Goal: Information Seeking & Learning: Learn about a topic

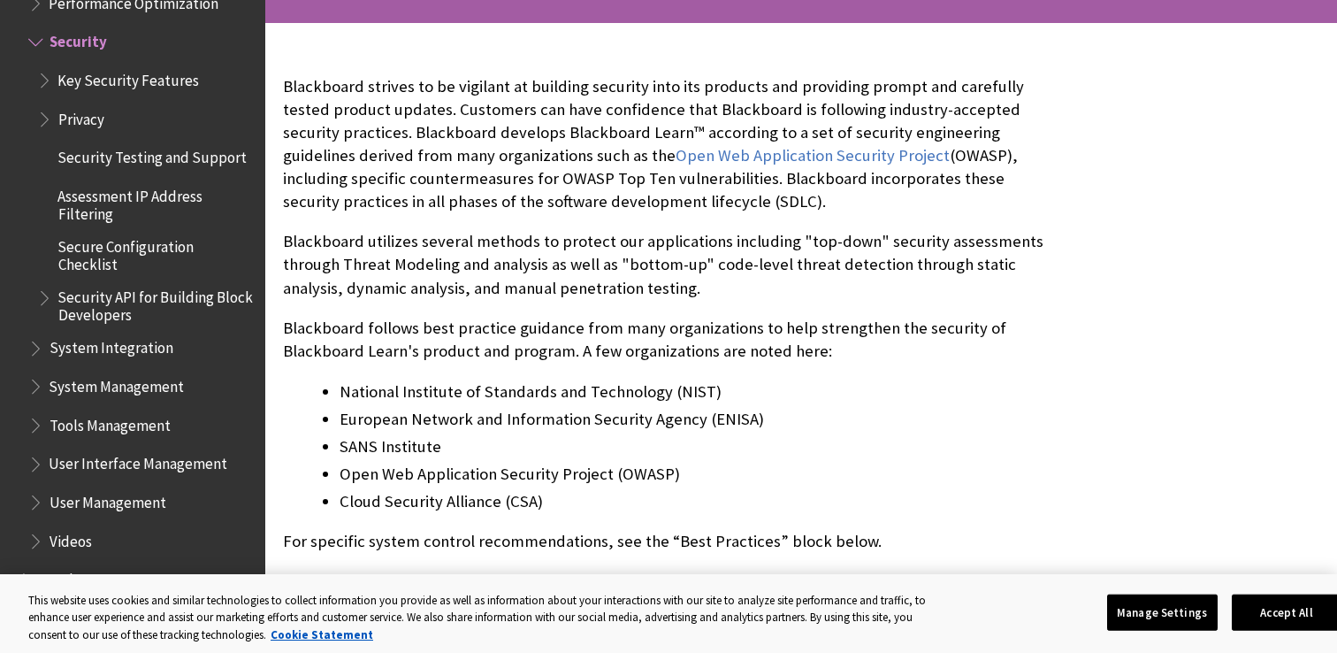
scroll to position [351, 0]
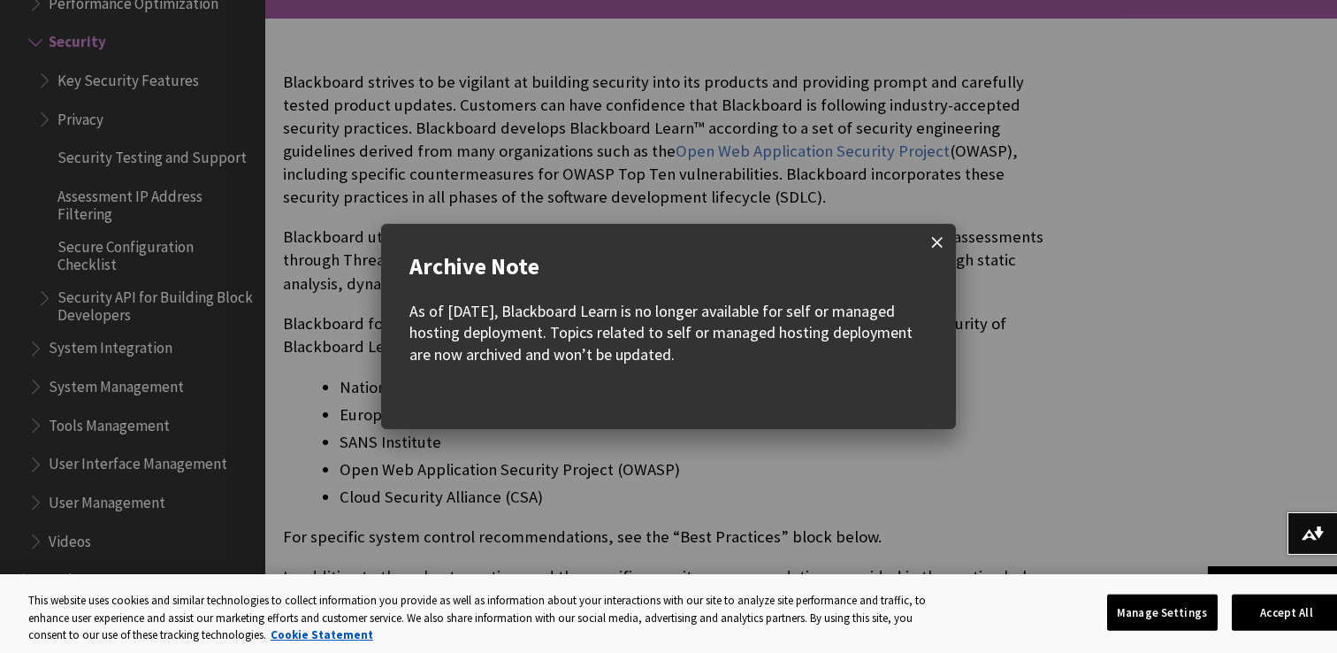
click at [947, 241] on span at bounding box center [937, 242] width 37 height 37
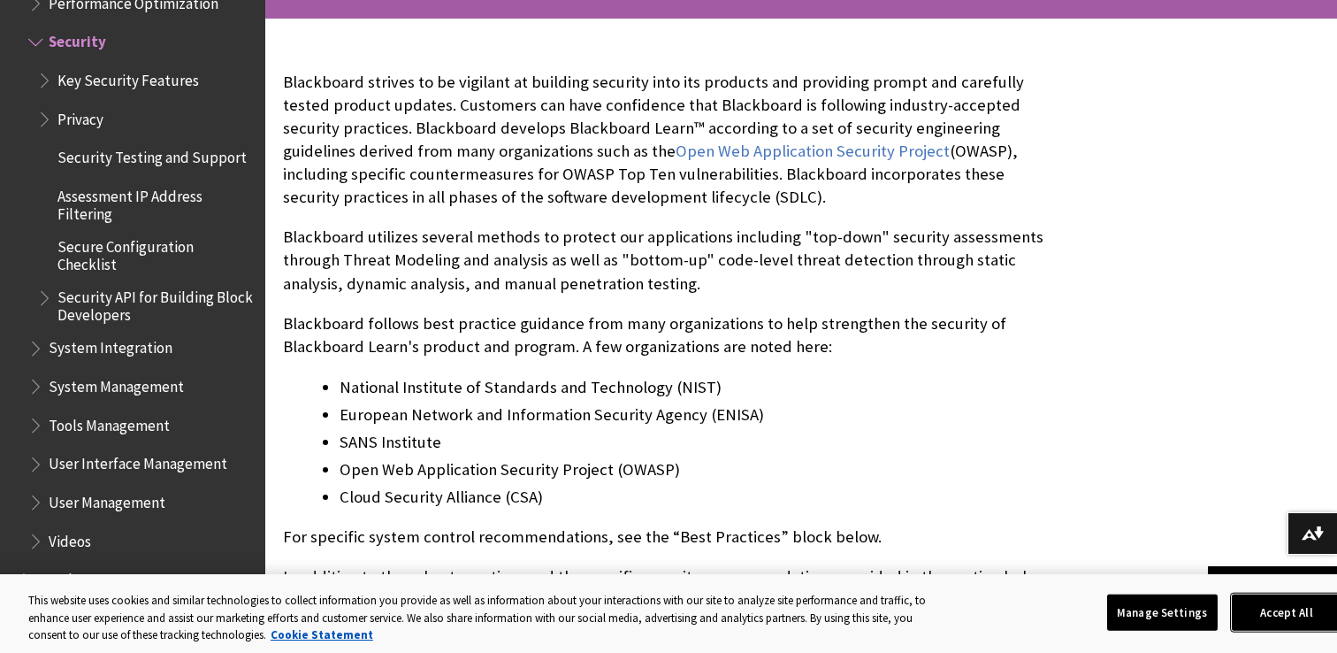
click at [1287, 620] on button "Accept All" at bounding box center [1287, 611] width 111 height 37
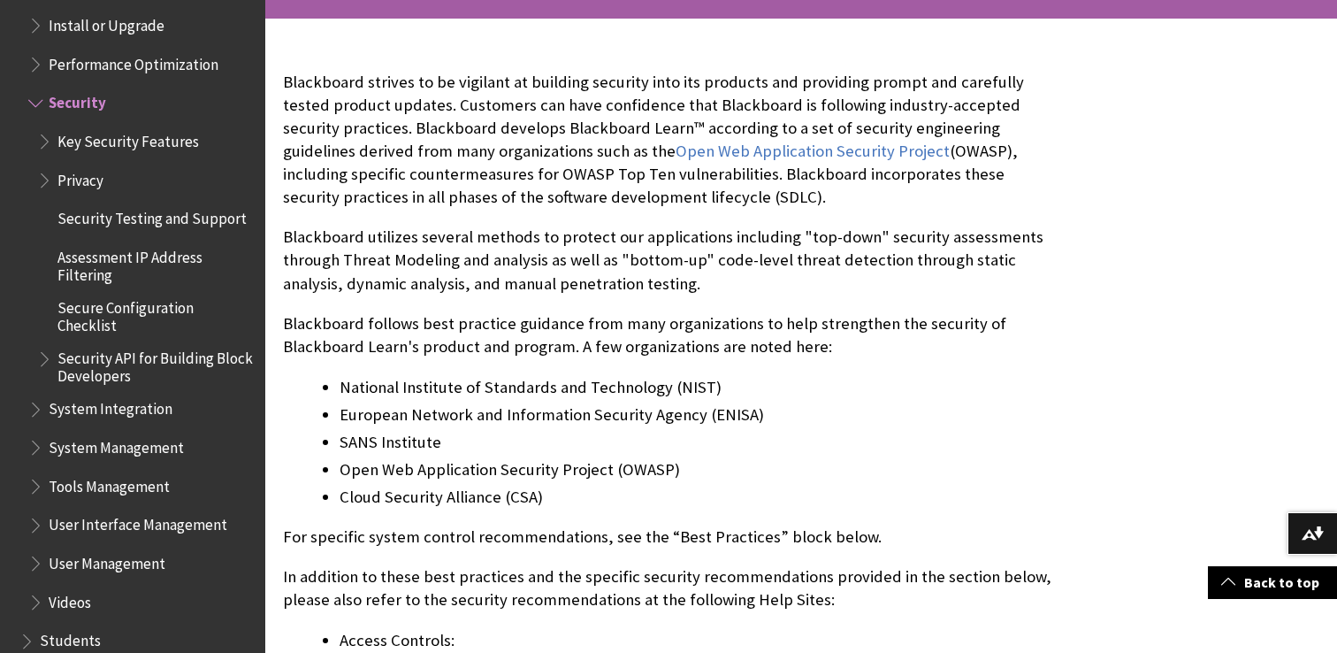
scroll to position [2228, 0]
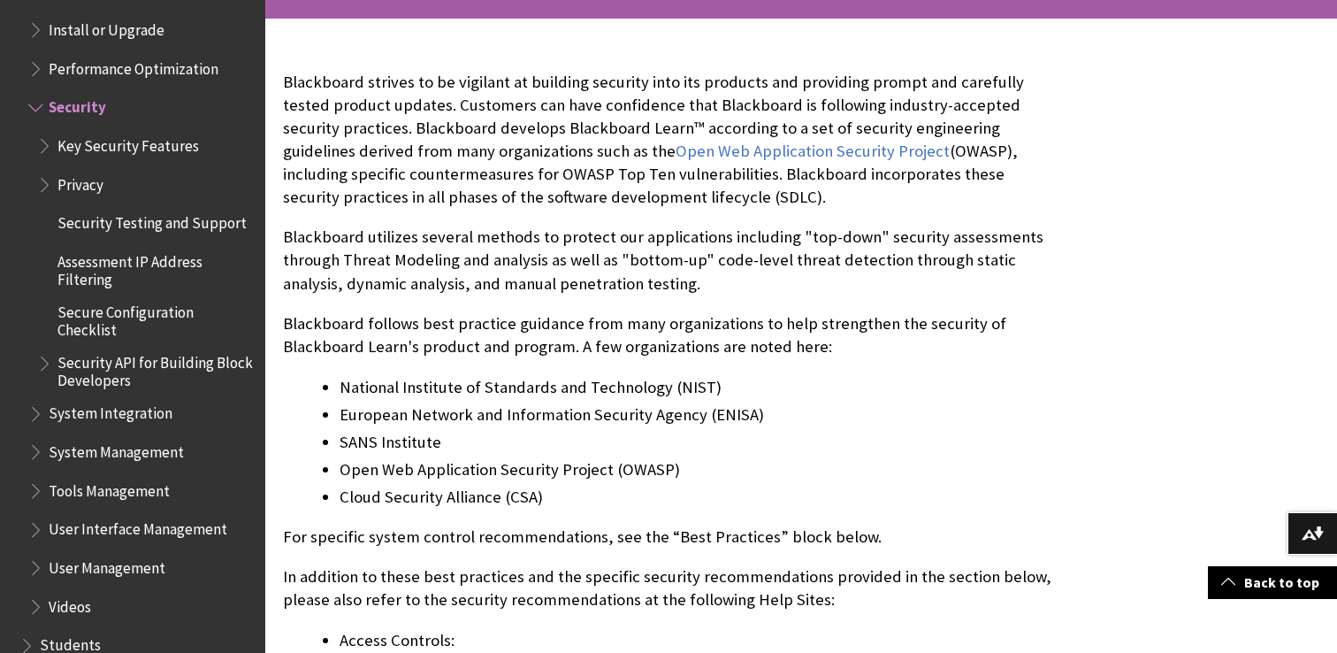
click at [118, 145] on span "Key Security Features" at bounding box center [127, 143] width 141 height 24
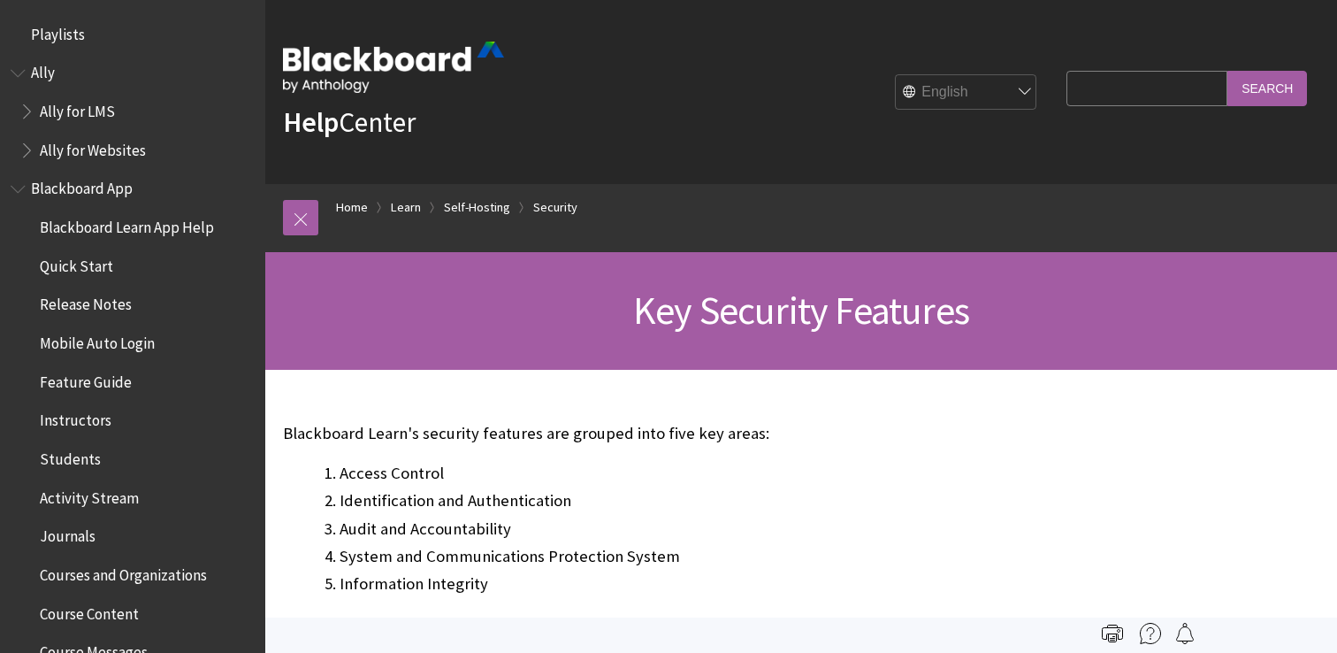
scroll to position [2333, 0]
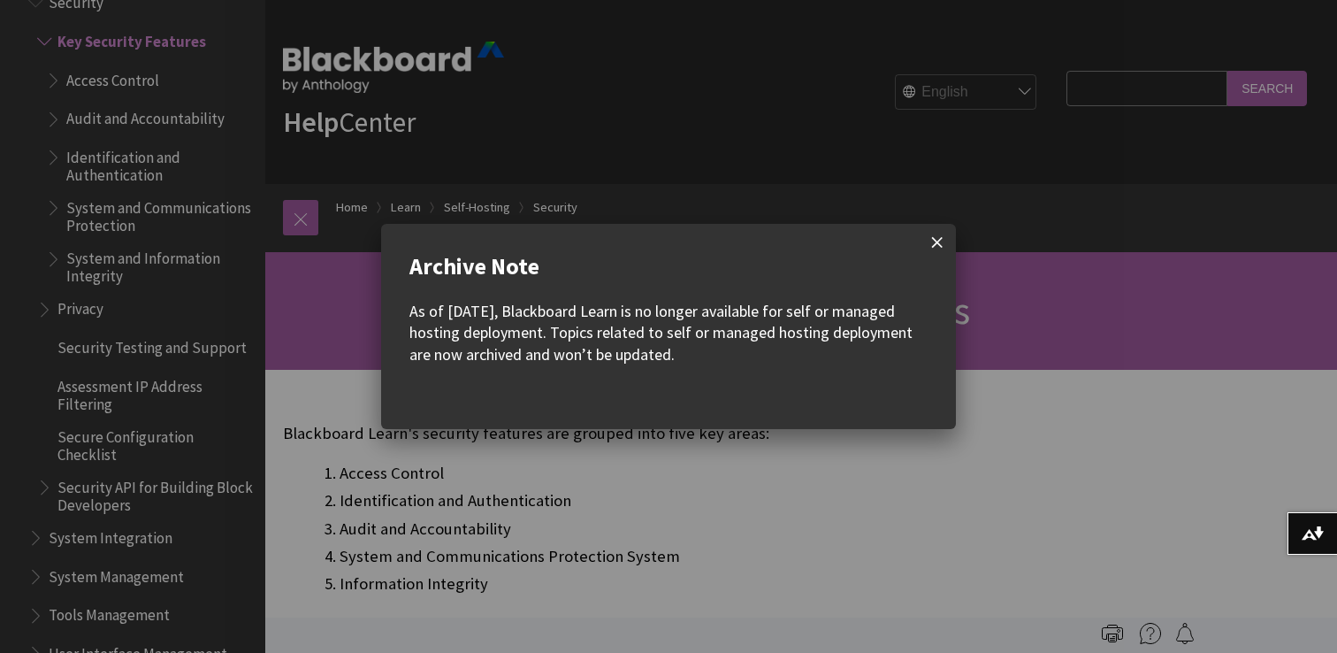
click at [951, 237] on span at bounding box center [937, 242] width 37 height 37
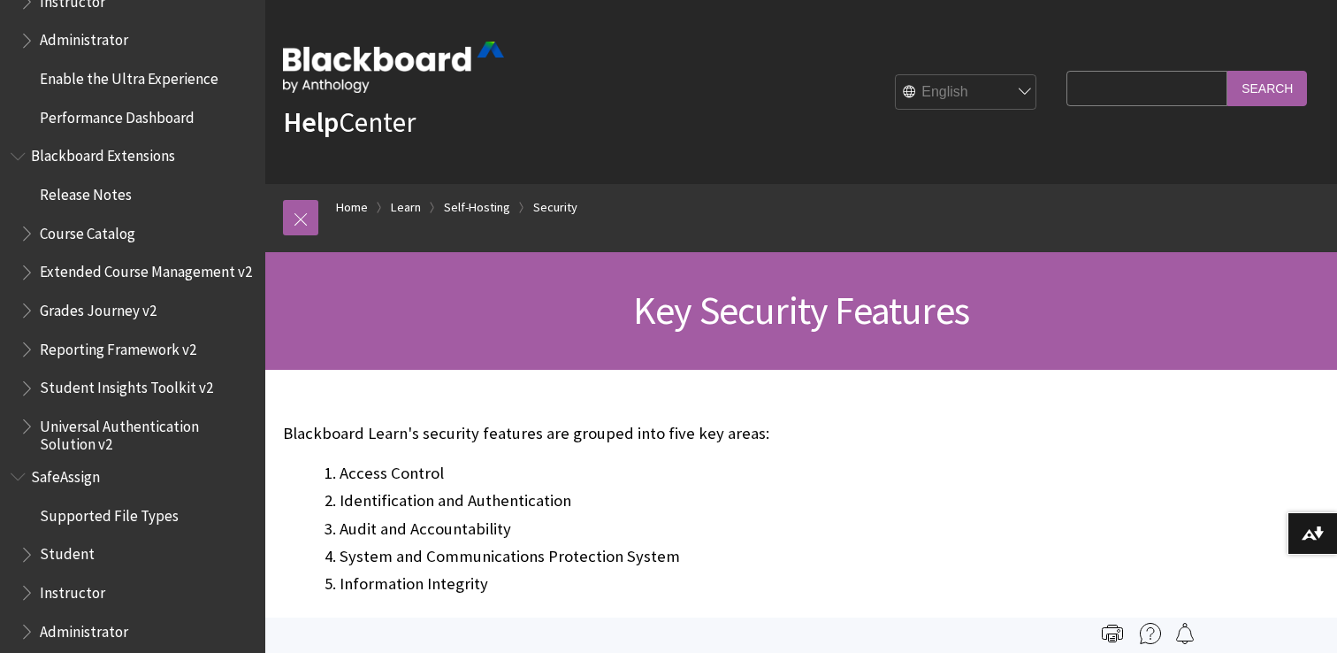
scroll to position [3140, 0]
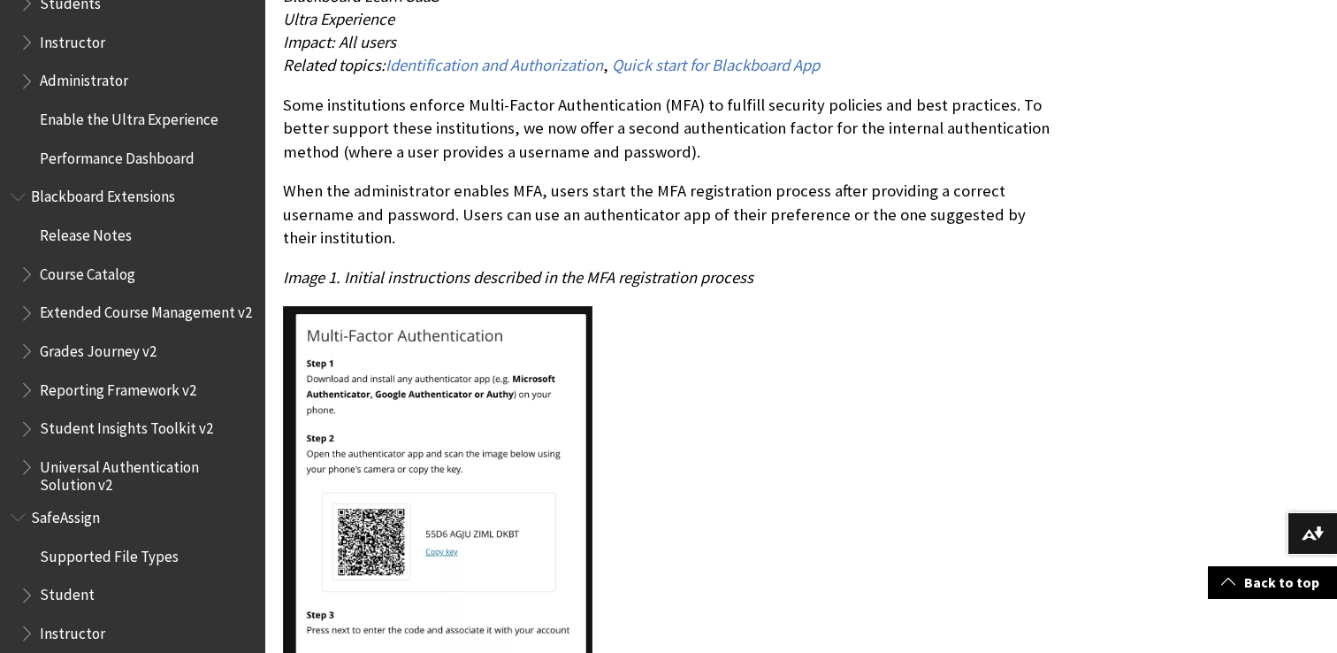
scroll to position [1738, 0]
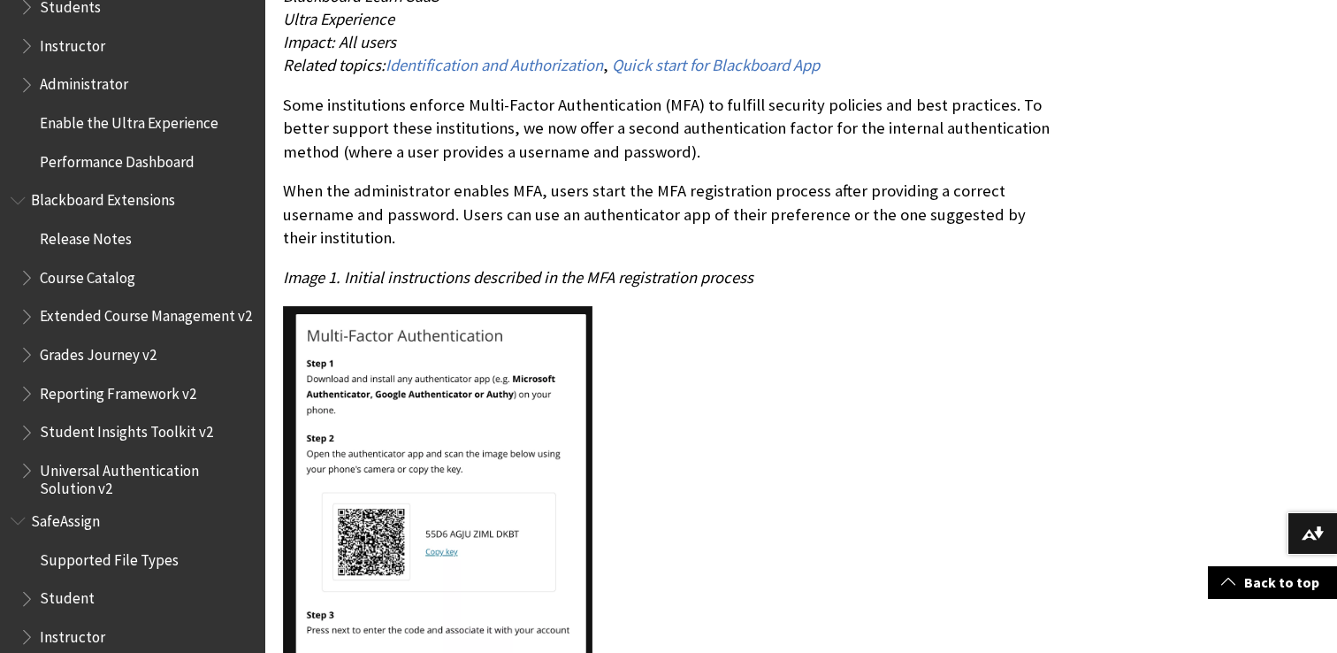
click at [119, 88] on span "Administrator" at bounding box center [84, 82] width 88 height 24
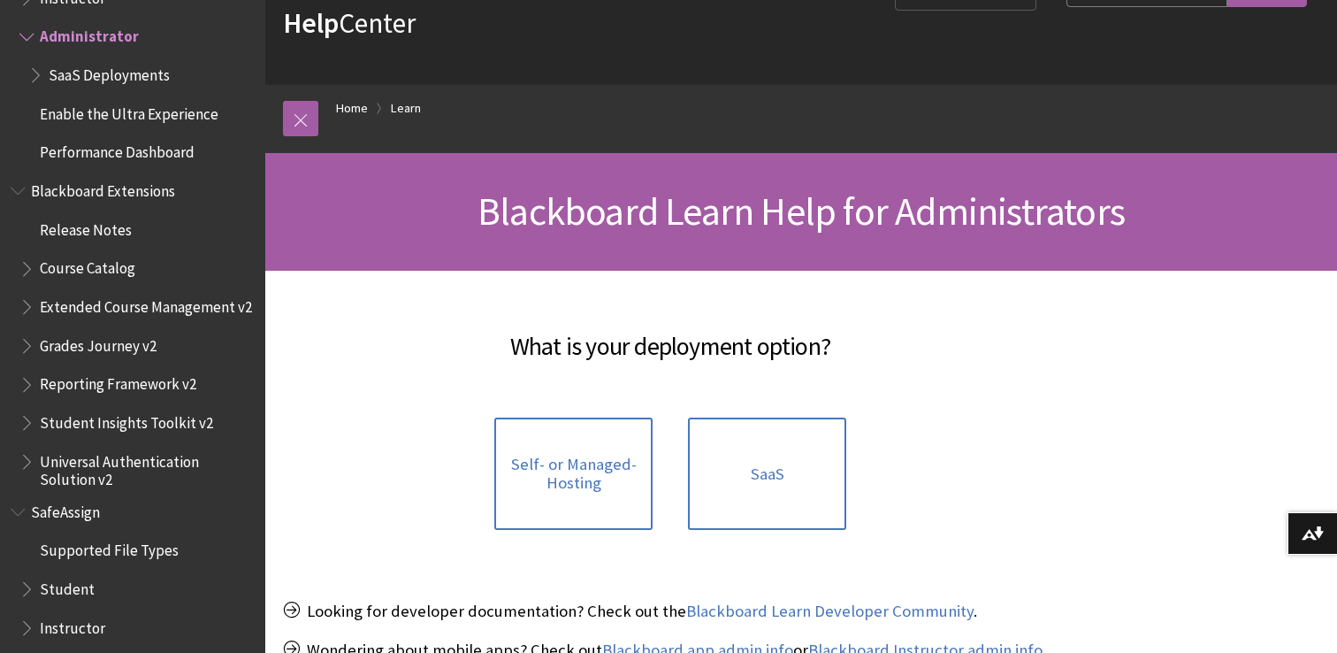
scroll to position [1833, 0]
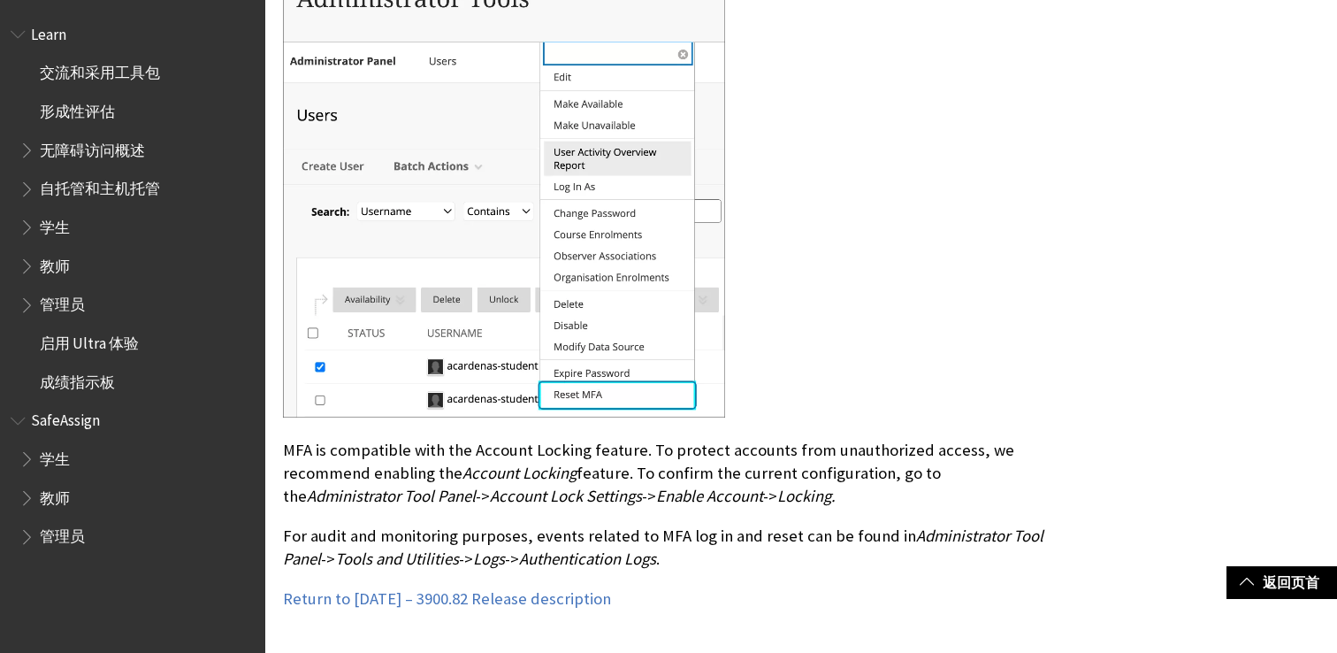
scroll to position [2189, 0]
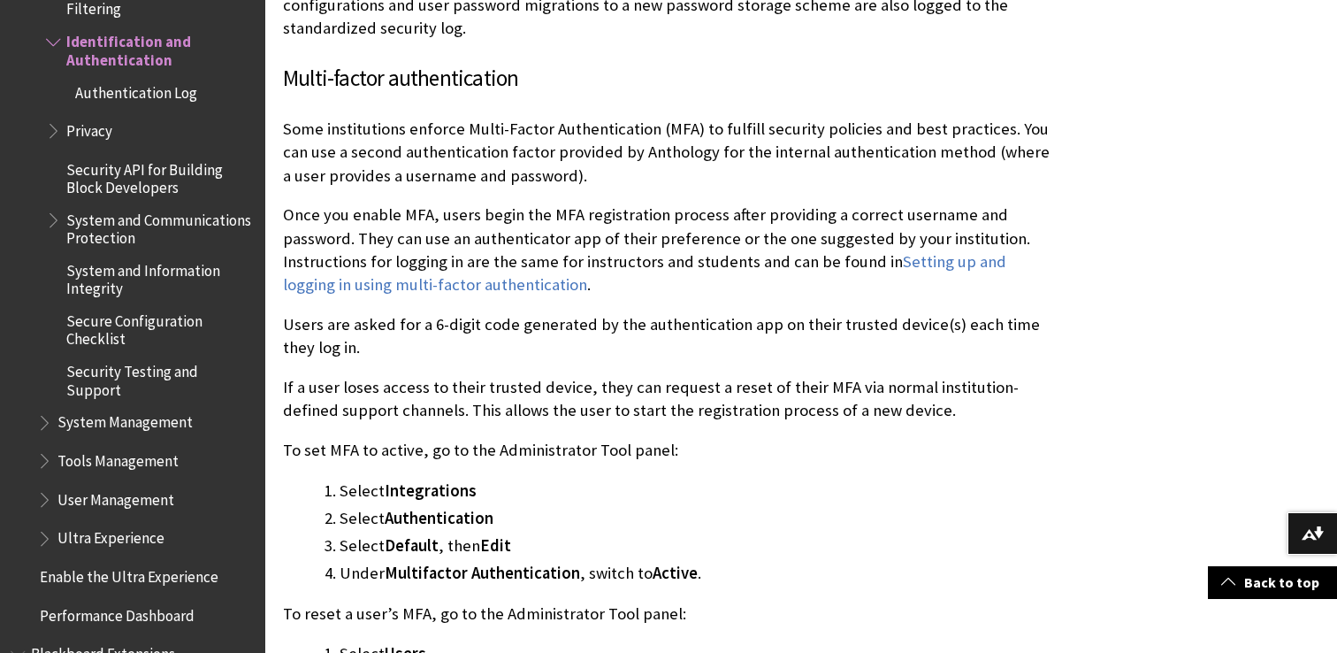
scroll to position [2148, 0]
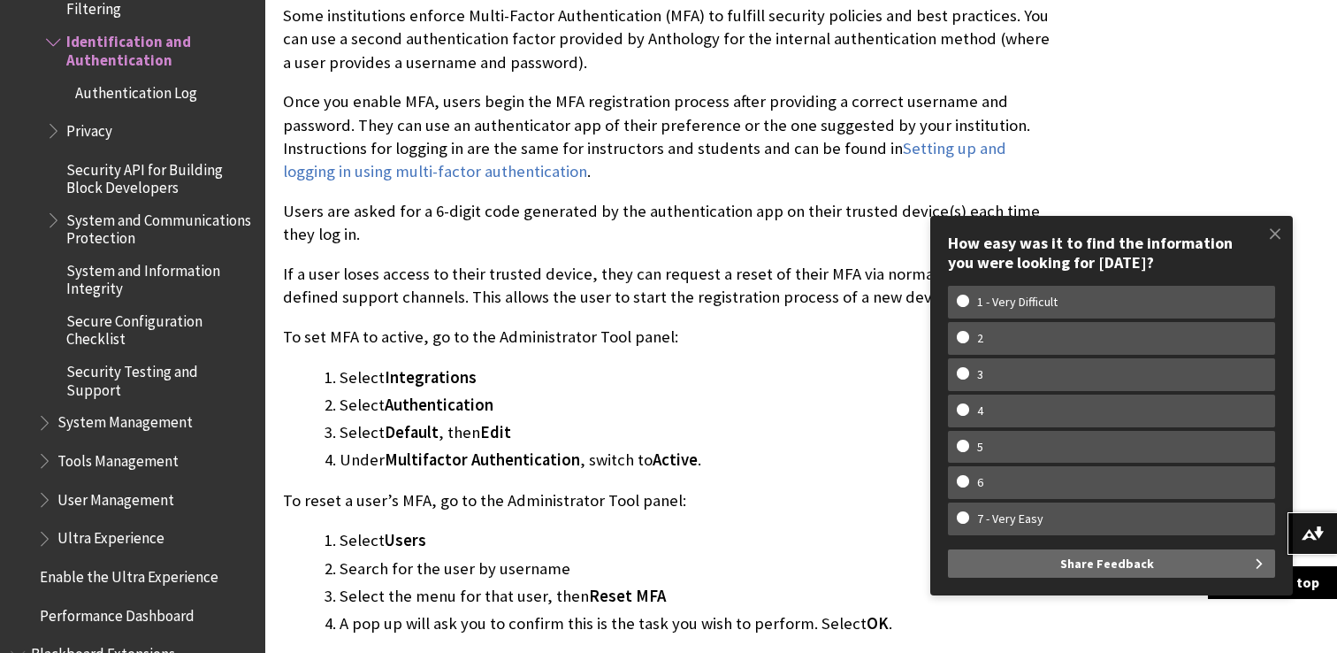
scroll to position [2279, 0]
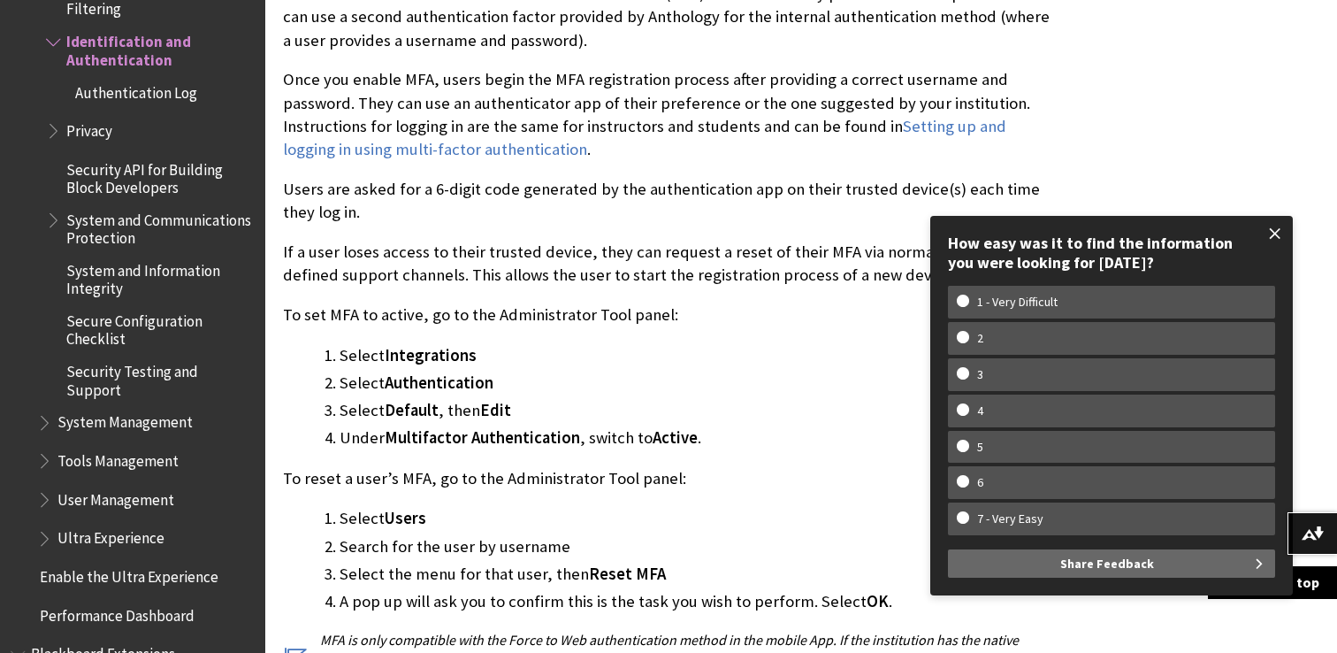
click at [1269, 236] on span at bounding box center [1275, 233] width 37 height 37
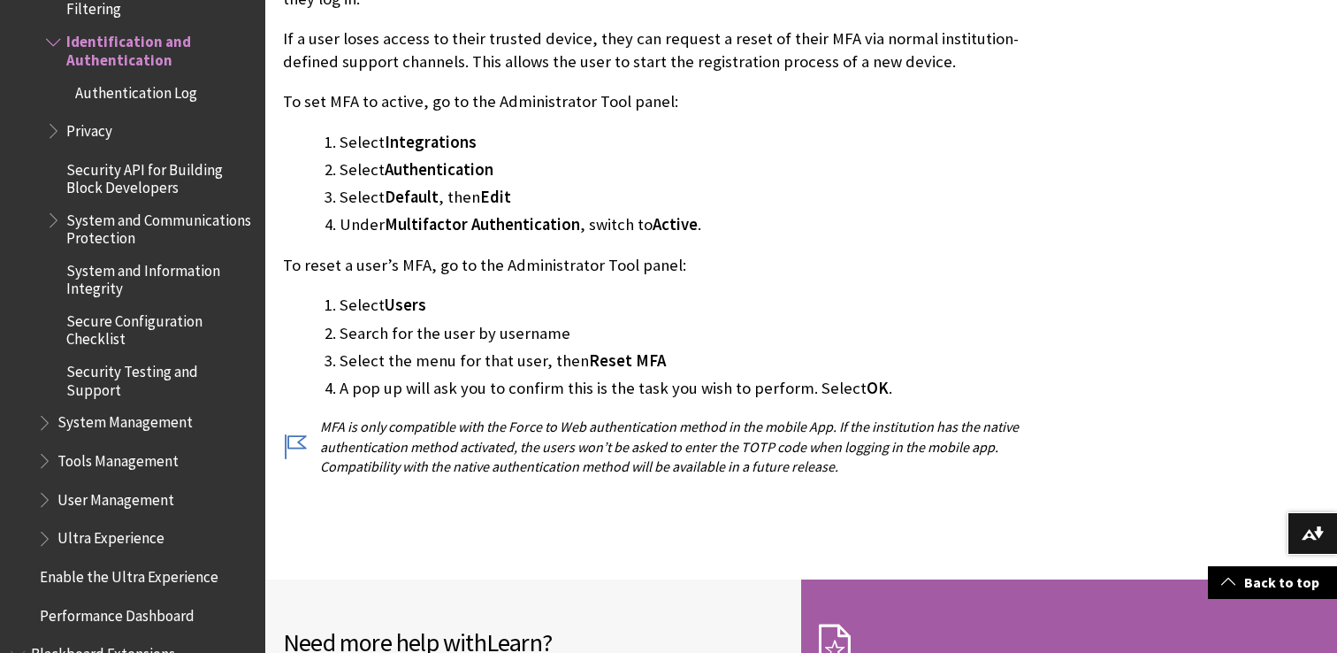
scroll to position [2490, 0]
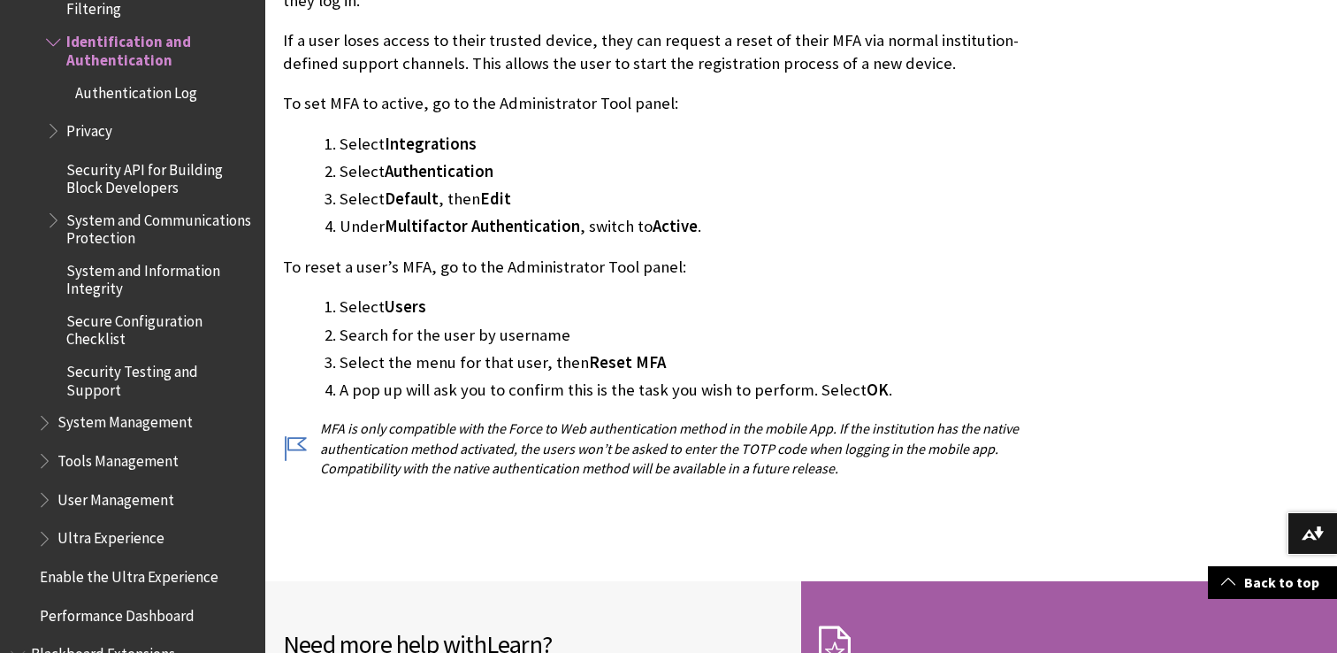
click at [164, 94] on span "Authentication Log" at bounding box center [136, 90] width 122 height 24
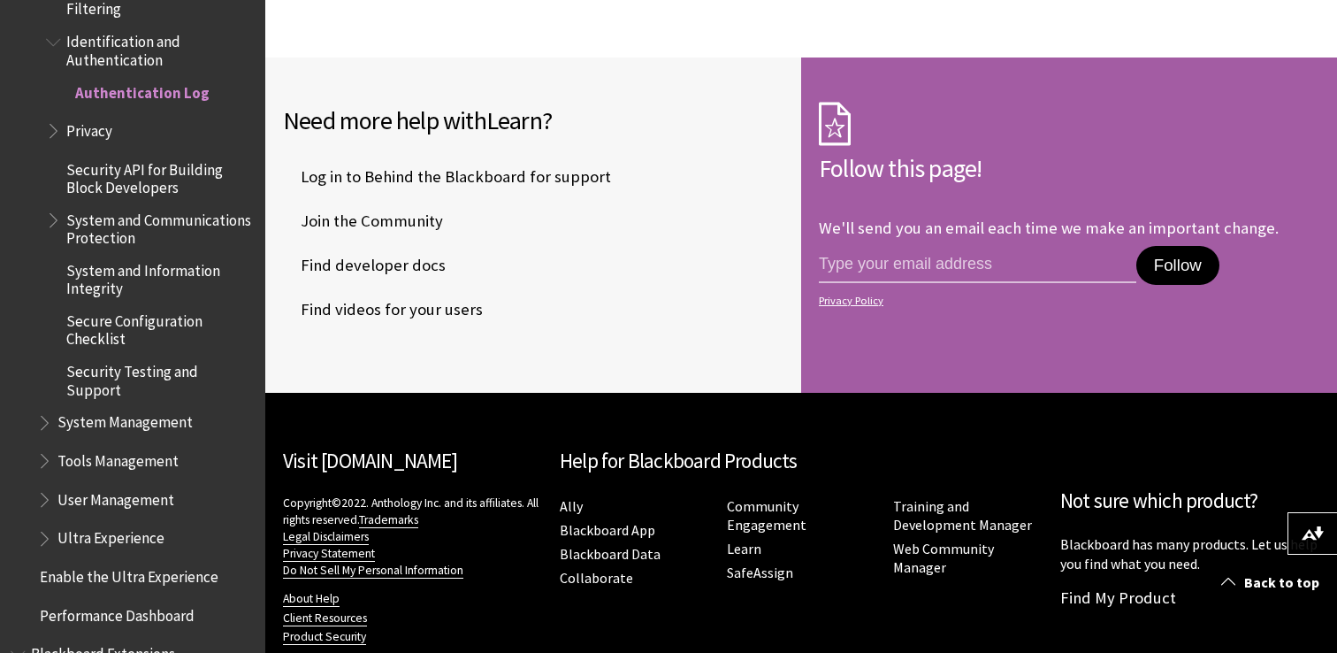
scroll to position [3032, 0]
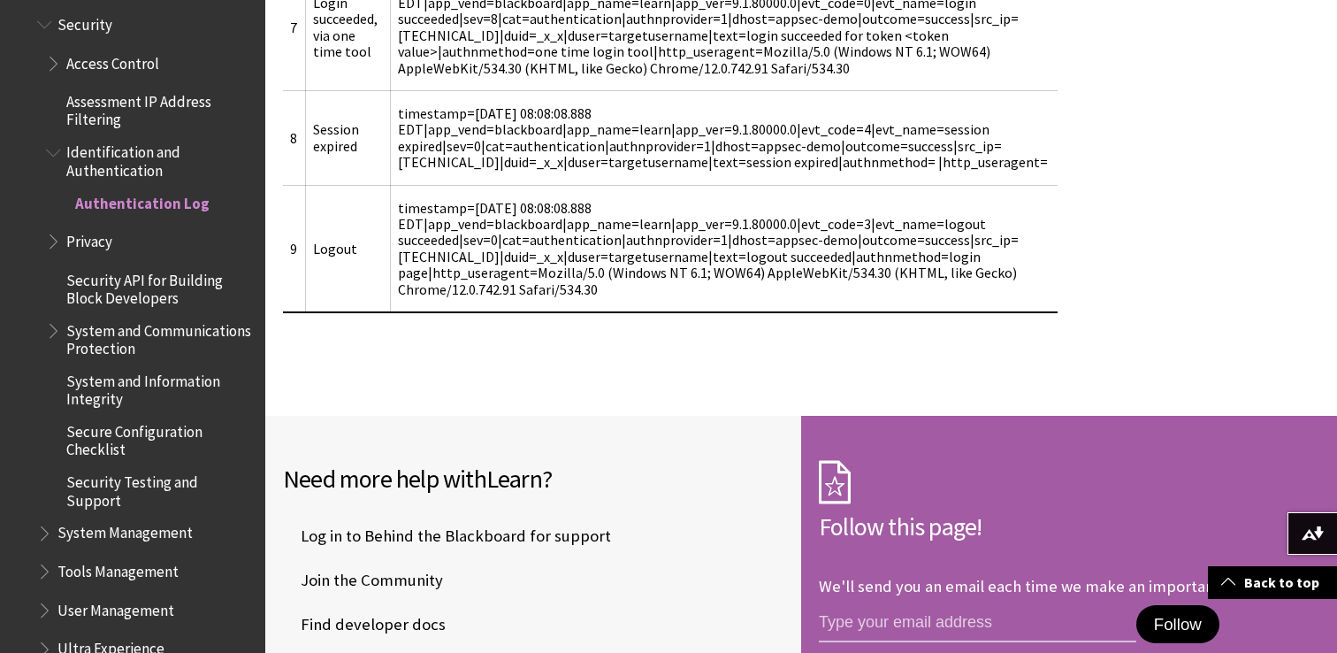
scroll to position [2179, 0]
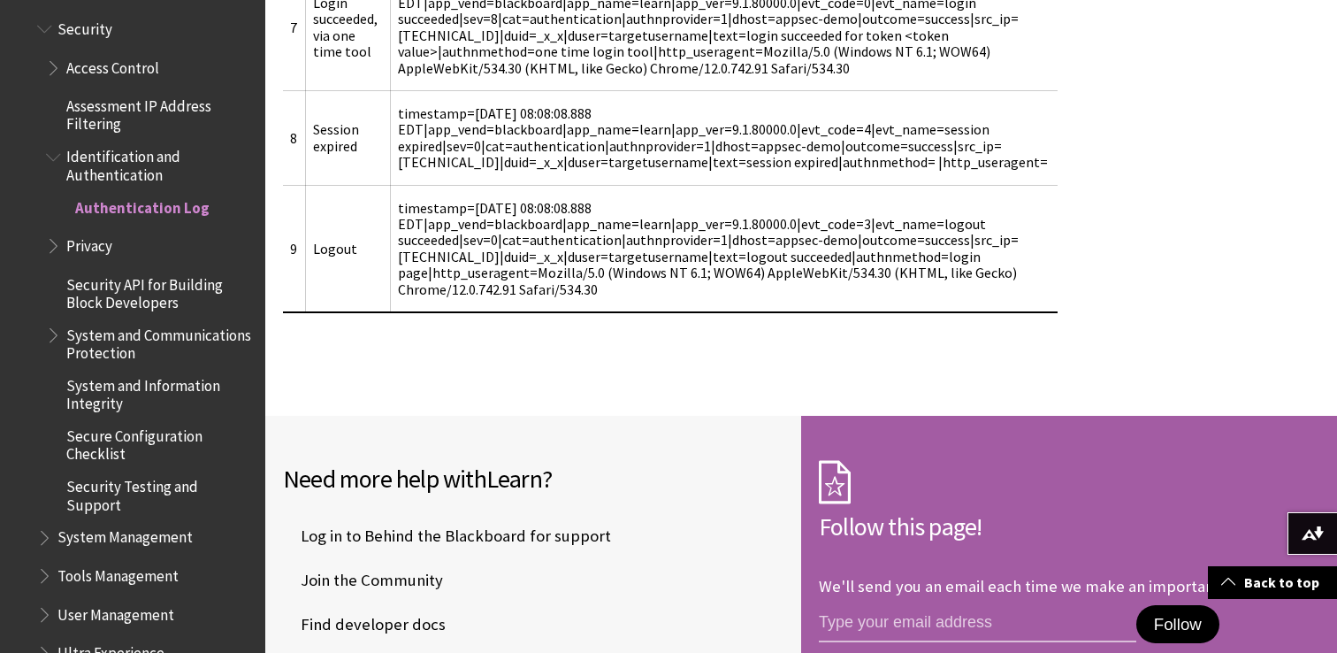
click at [141, 171] on span "Identification and Authentication" at bounding box center [159, 163] width 187 height 42
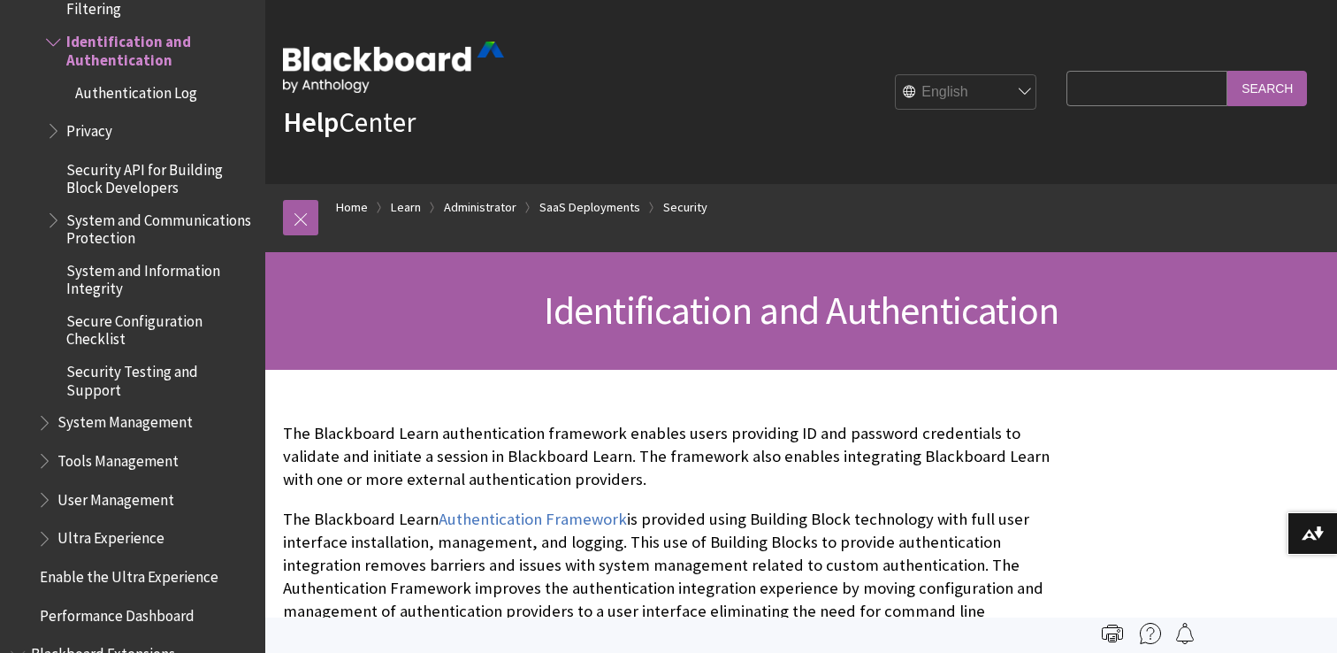
click at [401, 61] on img at bounding box center [393, 67] width 221 height 51
click at [316, 88] on img at bounding box center [393, 67] width 221 height 51
